Goal: Task Accomplishment & Management: Manage account settings

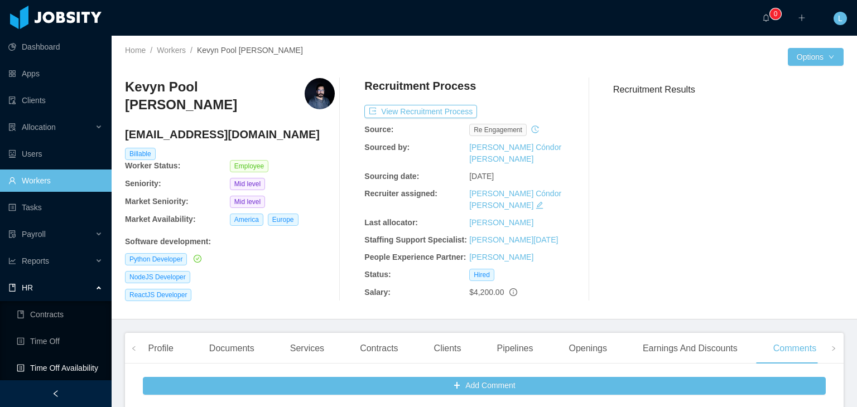
scroll to position [56, 0]
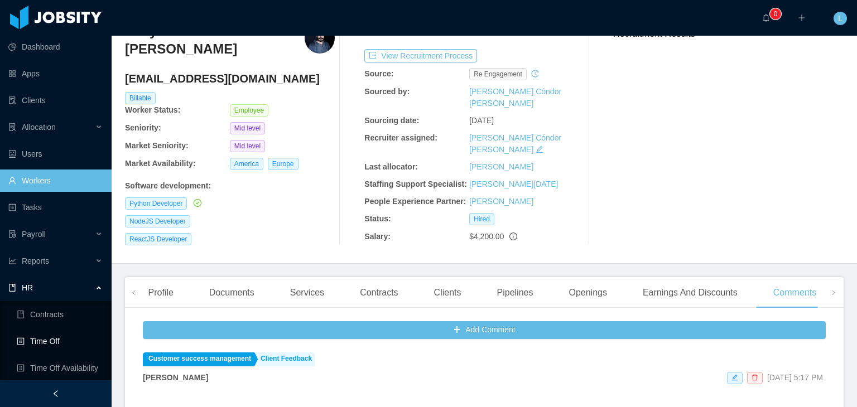
click at [56, 336] on link "Time Off" at bounding box center [60, 341] width 86 height 22
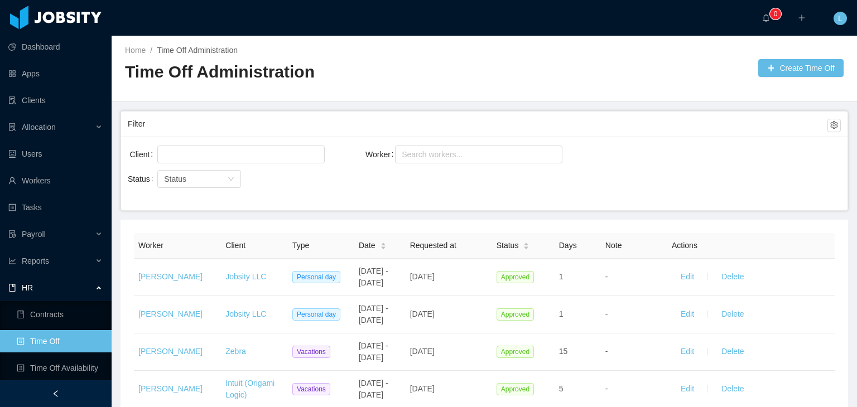
click at [437, 169] on div "Worker Search workers..." at bounding box center [484, 161] width 238 height 36
click at [440, 156] on div "Search workers..." at bounding box center [474, 154] width 144 height 11
type input "******"
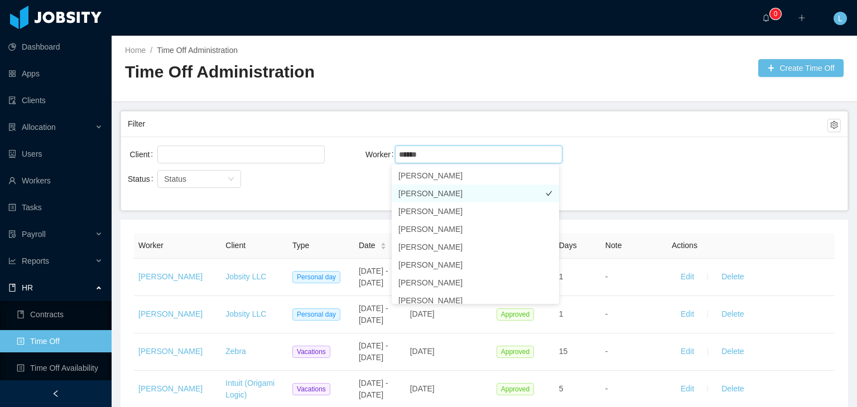
click at [444, 189] on li "[PERSON_NAME]" at bounding box center [475, 194] width 167 height 18
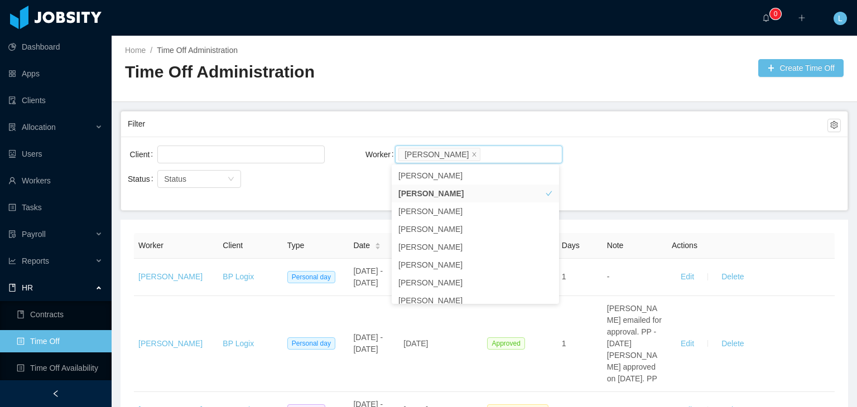
click at [696, 163] on div "Client Worker Search workers... [PERSON_NAME]" at bounding box center [484, 161] width 713 height 36
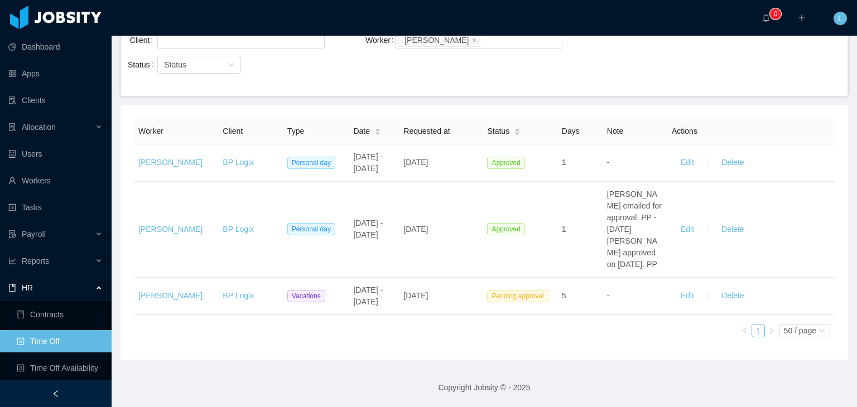
scroll to position [125, 0]
